Goal: Task Accomplishment & Management: Complete application form

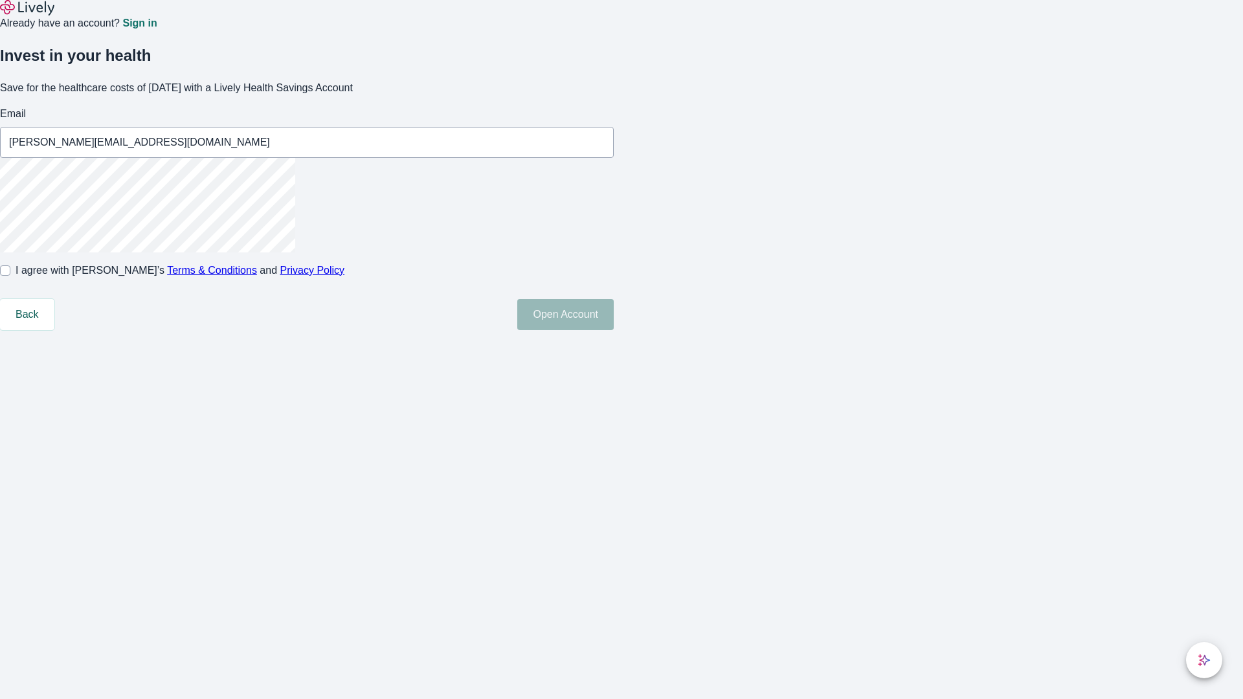
click at [10, 276] on input "I agree with Lively’s Terms & Conditions and Privacy Policy" at bounding box center [5, 270] width 10 height 10
checkbox input "true"
click at [614, 330] on button "Open Account" at bounding box center [565, 314] width 96 height 31
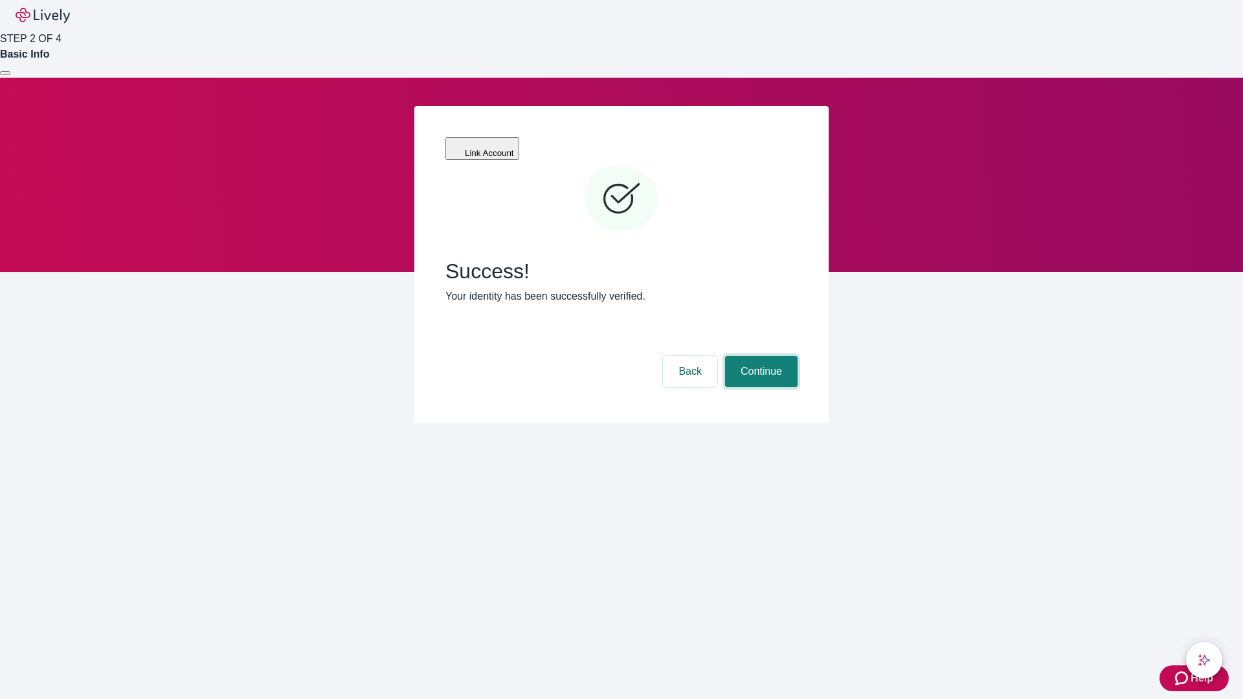
click at [759, 356] on button "Continue" at bounding box center [761, 371] width 72 height 31
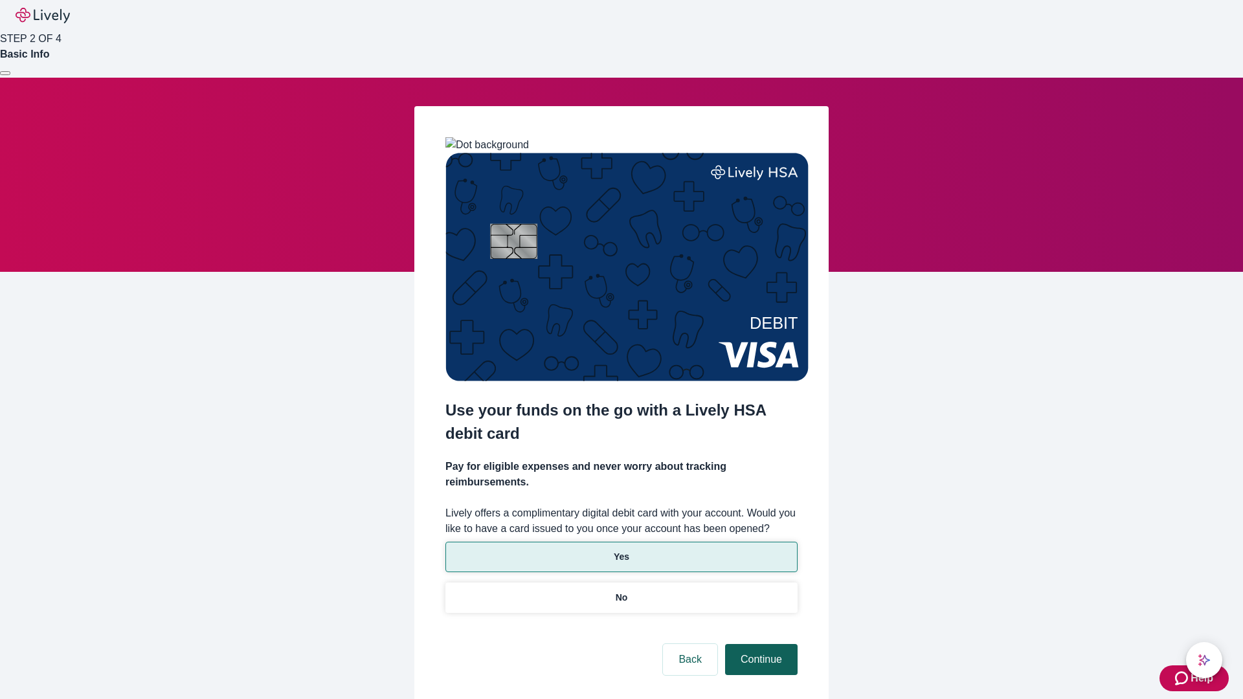
click at [621, 550] on p "Yes" at bounding box center [622, 557] width 16 height 14
click at [759, 644] on button "Continue" at bounding box center [761, 659] width 72 height 31
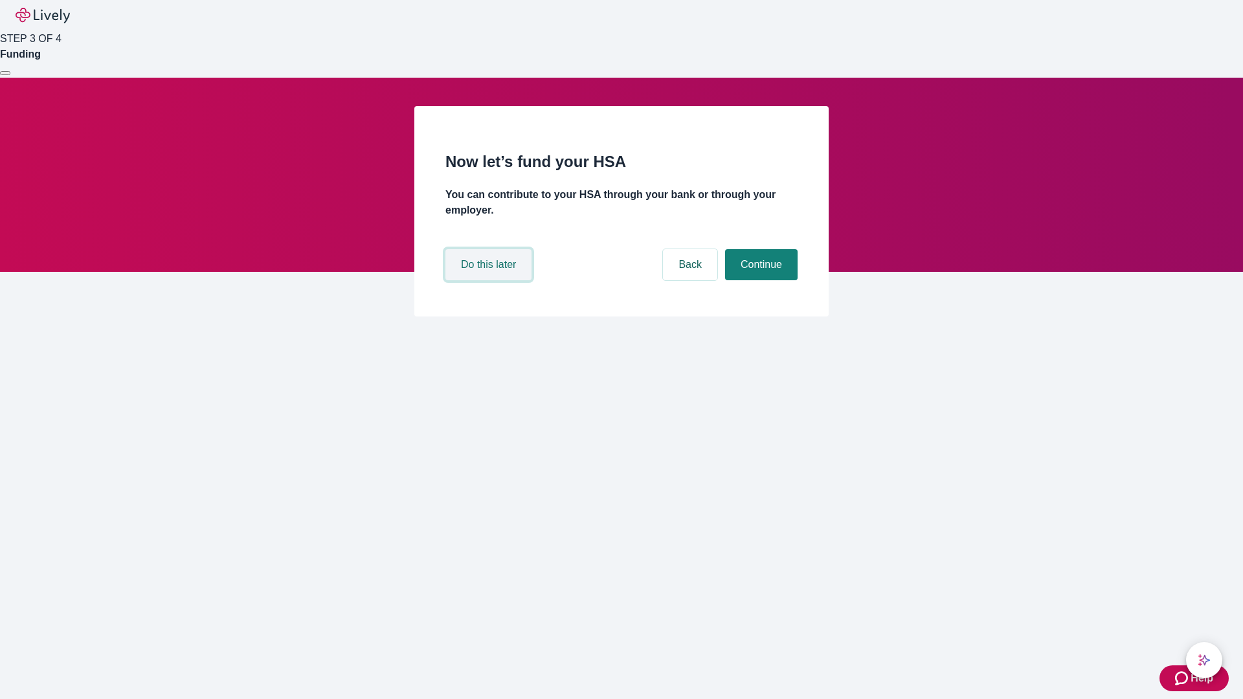
click at [490, 280] on button "Do this later" at bounding box center [488, 264] width 86 height 31
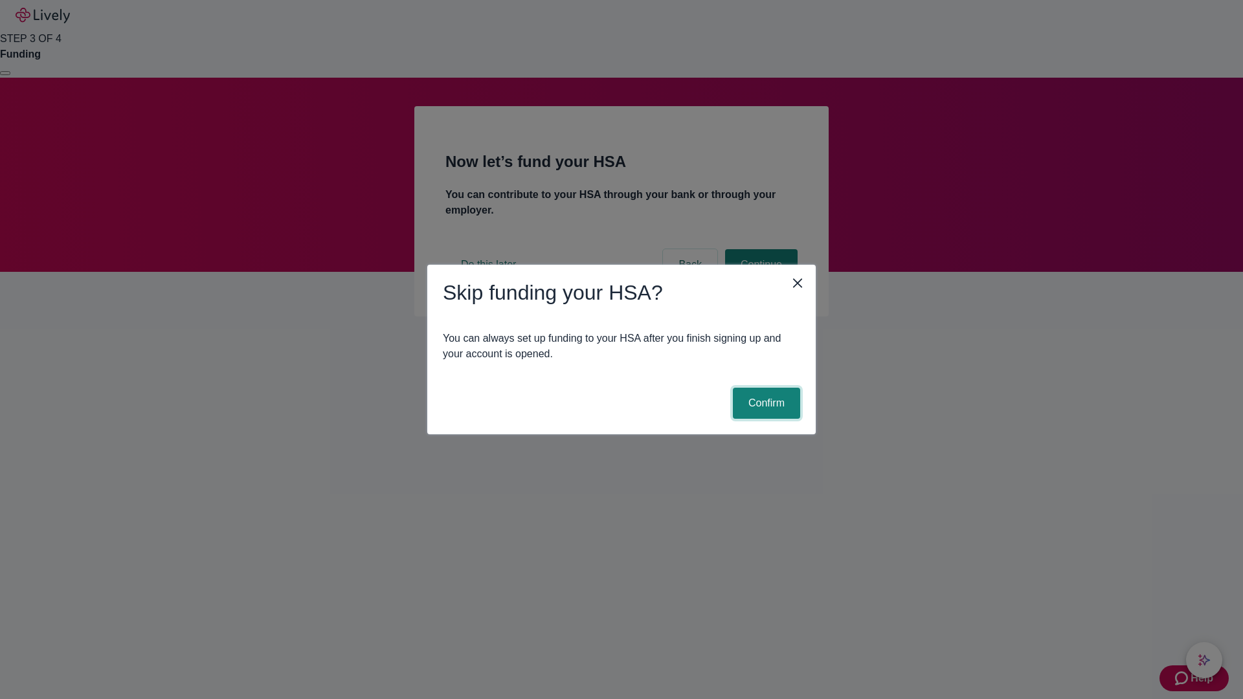
click at [764, 403] on button "Confirm" at bounding box center [766, 403] width 67 height 31
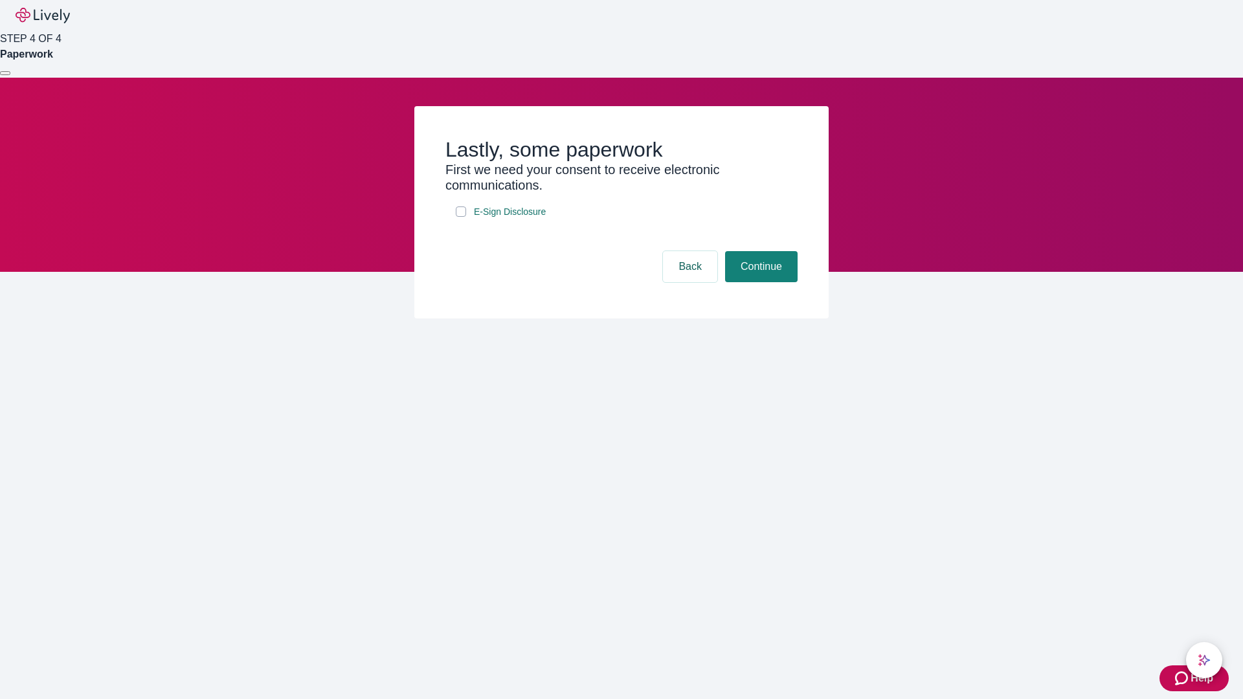
click at [461, 217] on input "E-Sign Disclosure" at bounding box center [461, 211] width 10 height 10
checkbox input "true"
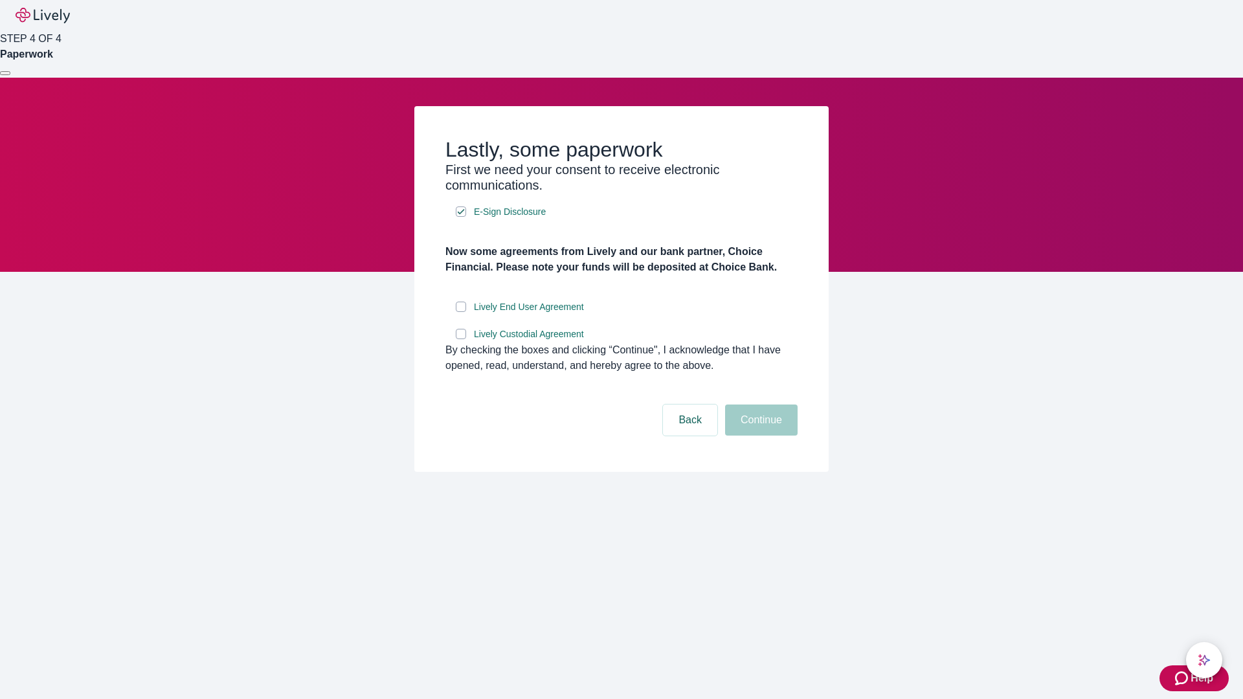
click at [461, 312] on input "Lively End User Agreement" at bounding box center [461, 307] width 10 height 10
checkbox input "true"
click at [461, 339] on input "Lively Custodial Agreement" at bounding box center [461, 334] width 10 height 10
checkbox input "true"
click at [759, 436] on button "Continue" at bounding box center [761, 420] width 72 height 31
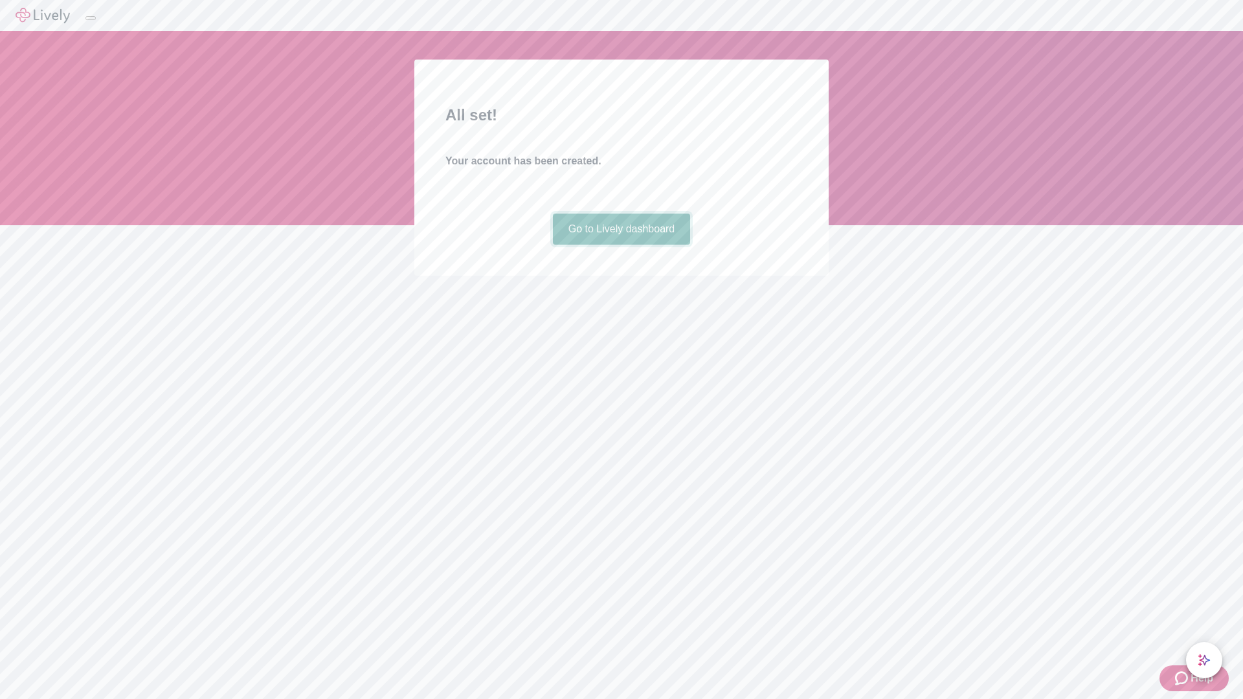
click at [621, 245] on link "Go to Lively dashboard" at bounding box center [622, 229] width 138 height 31
